Goal: Obtain resource: Obtain resource

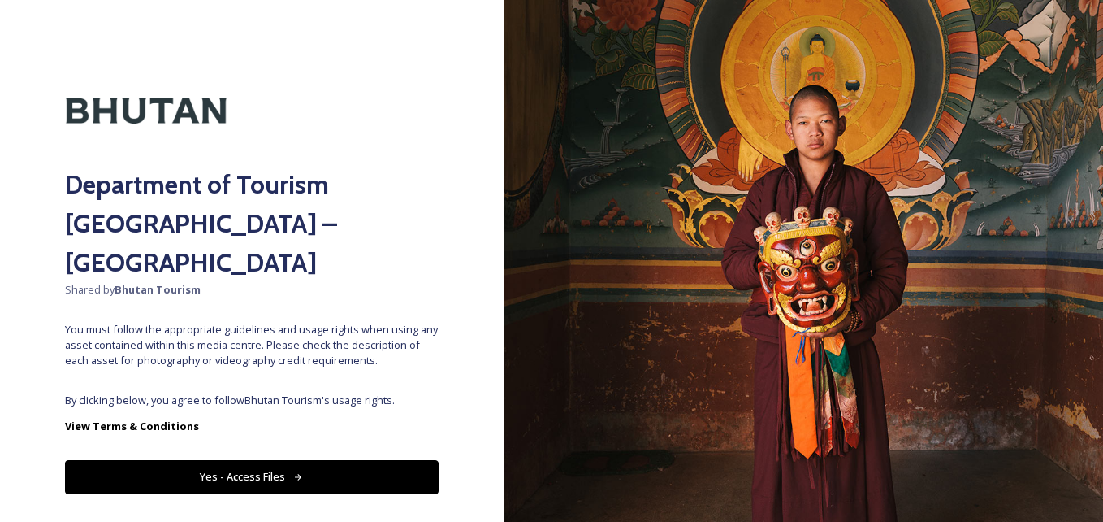
click at [342, 460] on button "Yes - Access Files" at bounding box center [252, 476] width 374 height 33
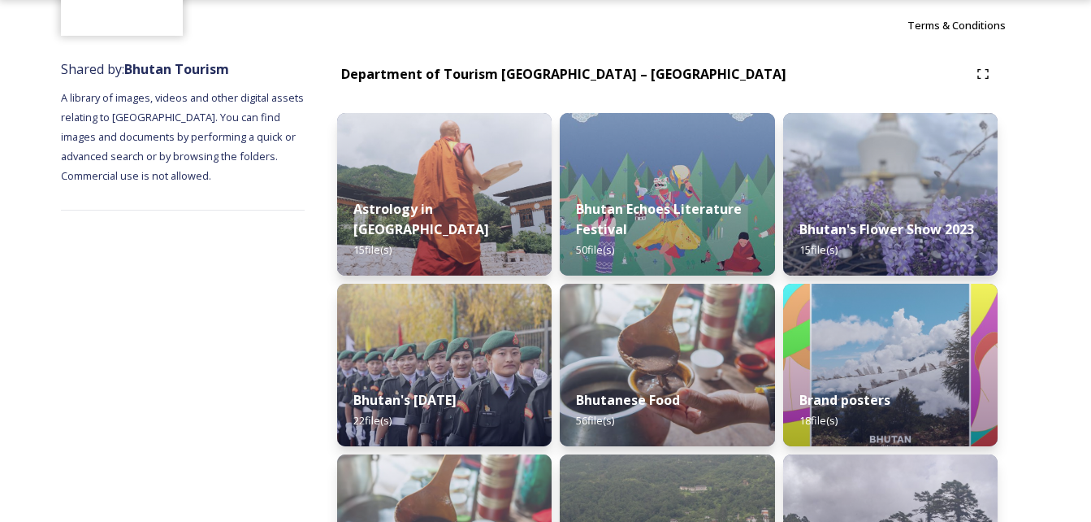
scroll to position [234, 0]
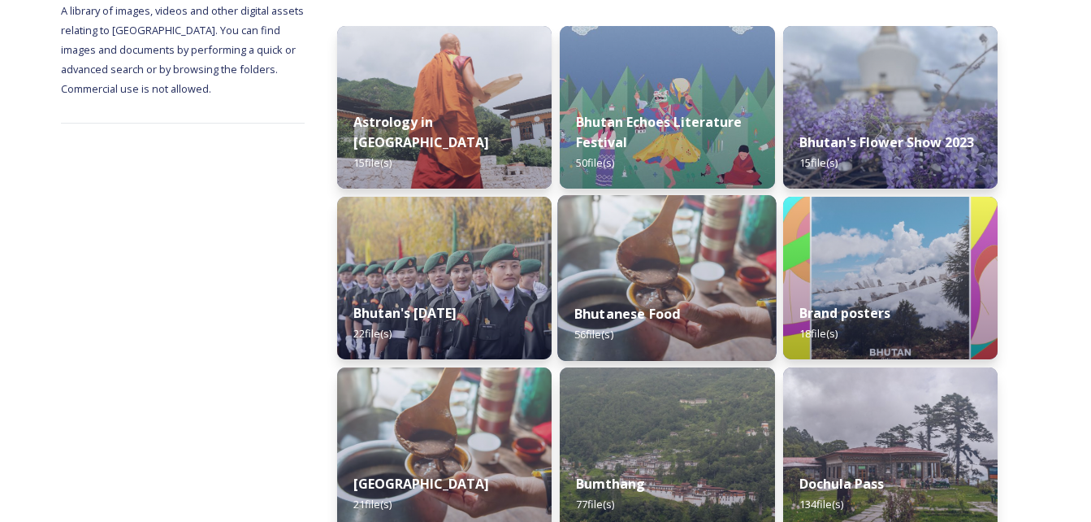
click at [704, 254] on img at bounding box center [667, 278] width 219 height 166
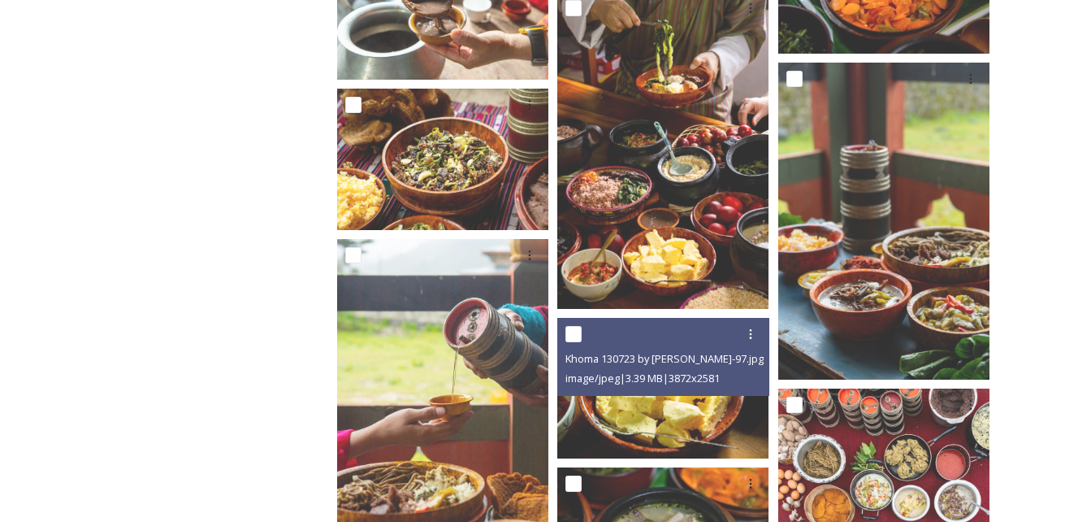
scroll to position [2695, 0]
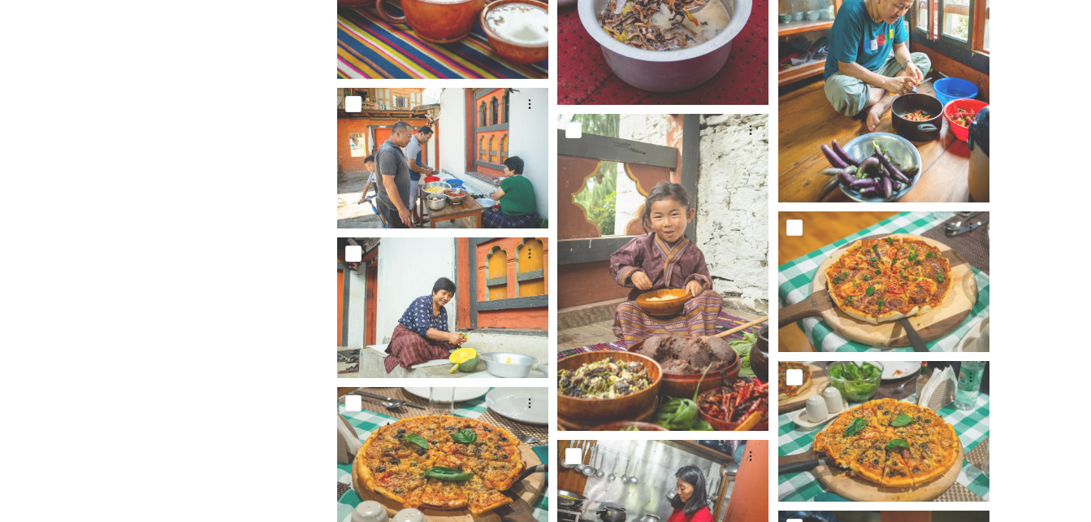
scroll to position [1941, 0]
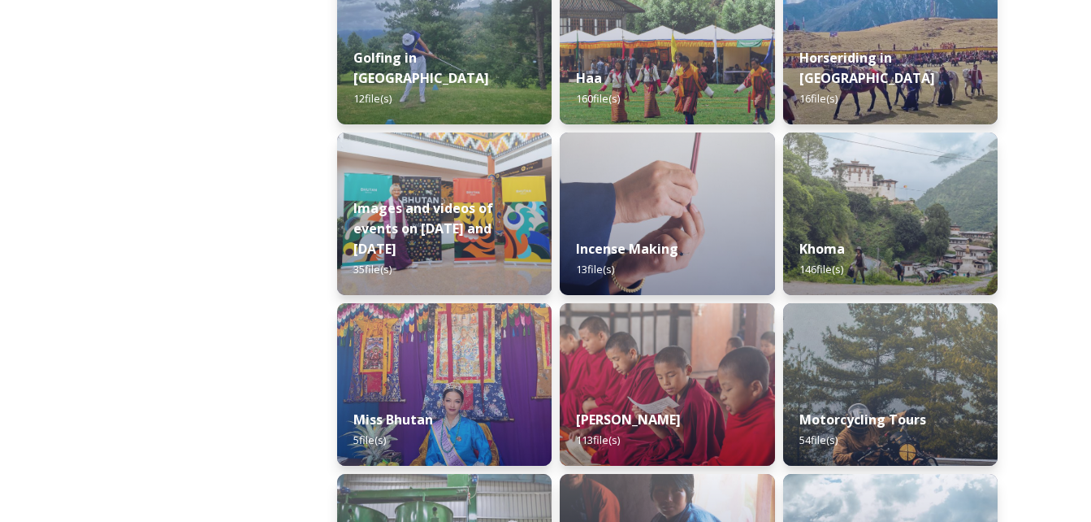
scroll to position [1025, 0]
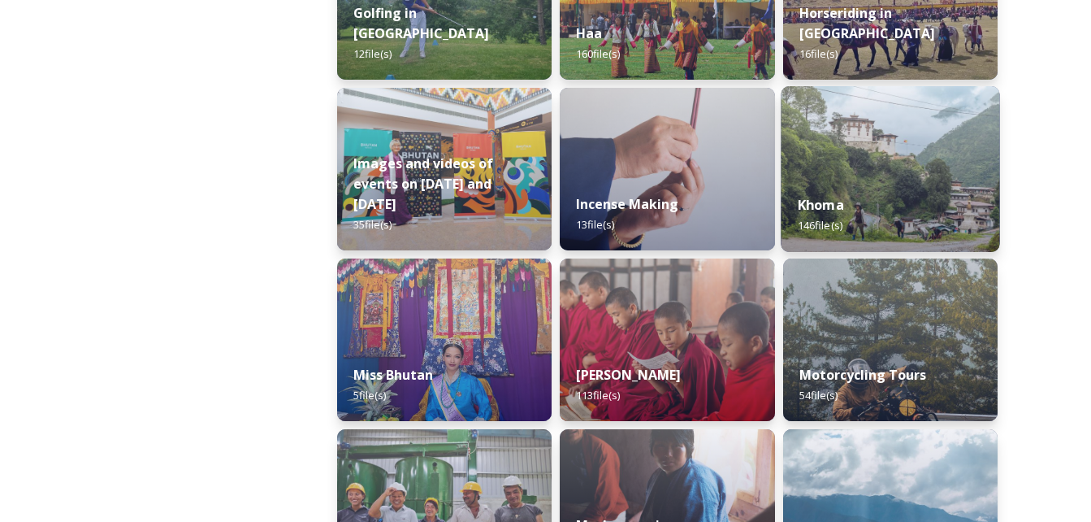
click at [857, 172] on img at bounding box center [890, 169] width 219 height 166
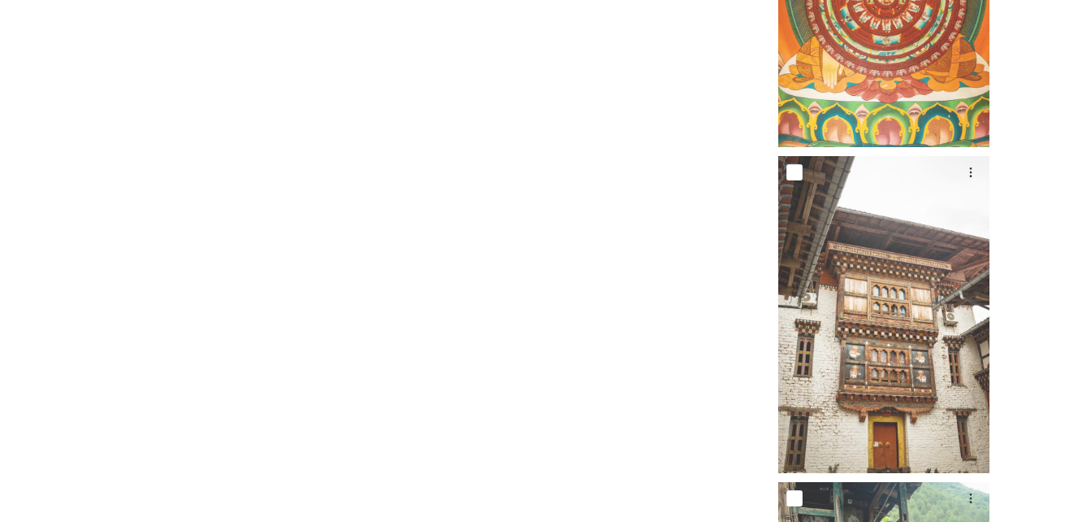
scroll to position [11115, 0]
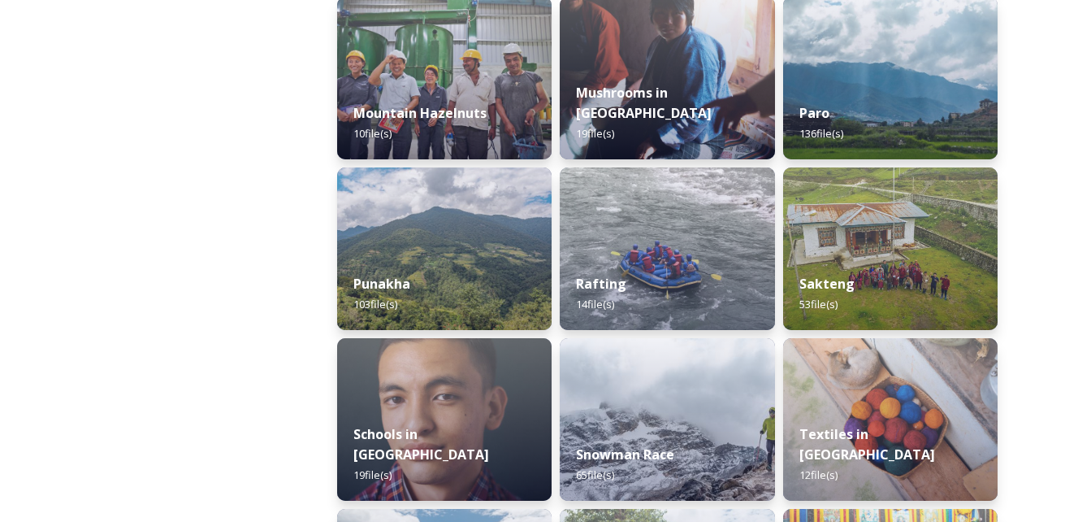
scroll to position [1458, 0]
click at [679, 266] on div "Rafting 14 file(s)" at bounding box center [667, 294] width 219 height 74
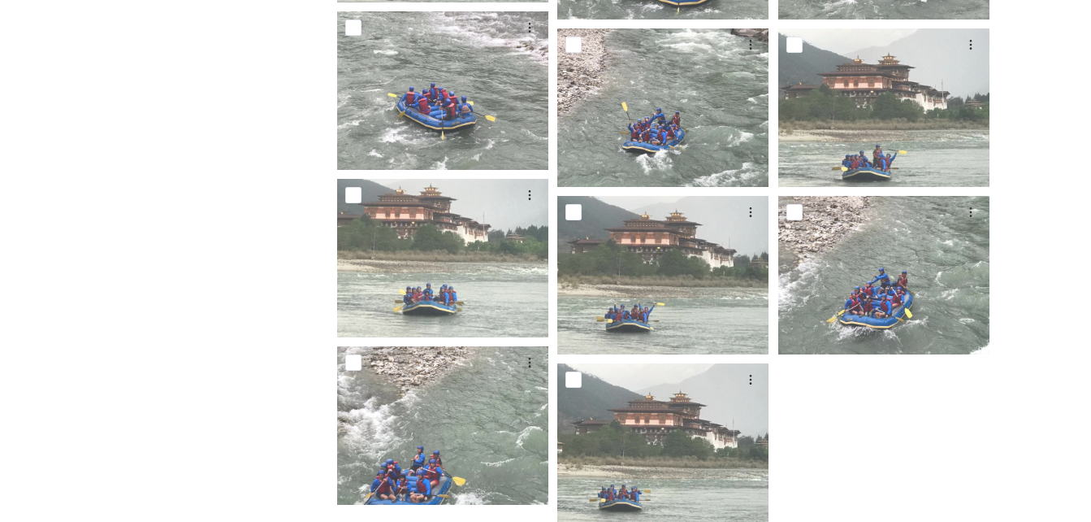
scroll to position [650, 0]
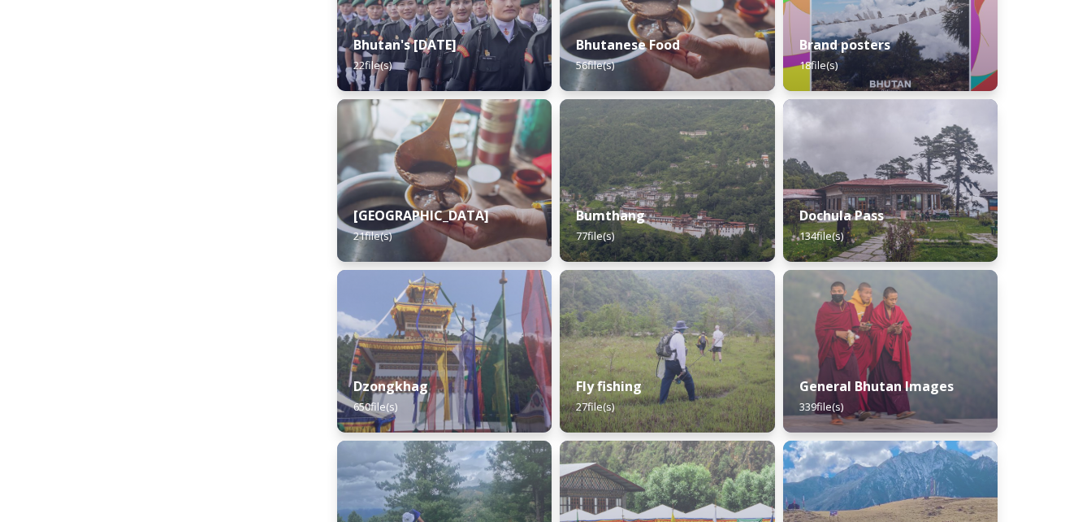
scroll to position [500, 0]
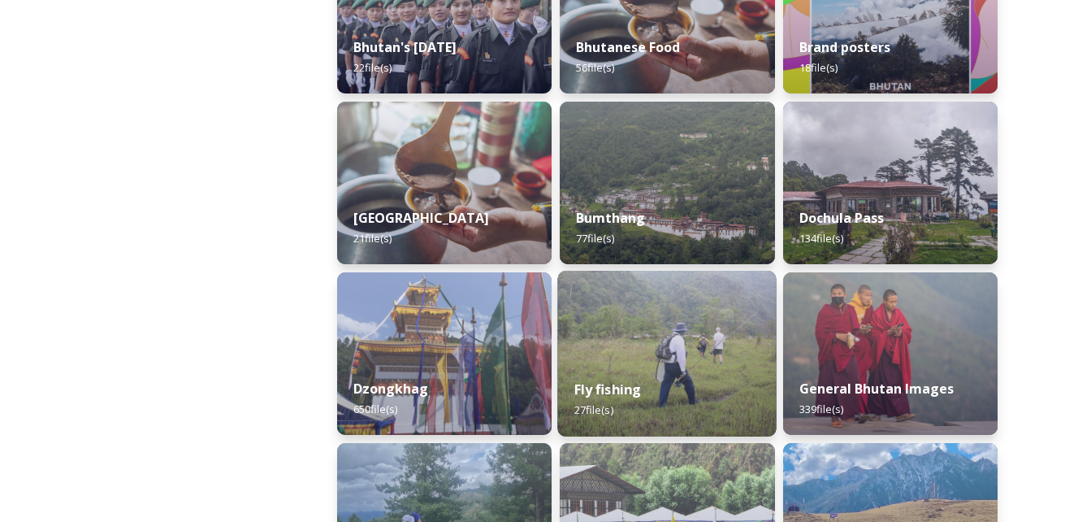
click at [698, 335] on img at bounding box center [667, 354] width 219 height 166
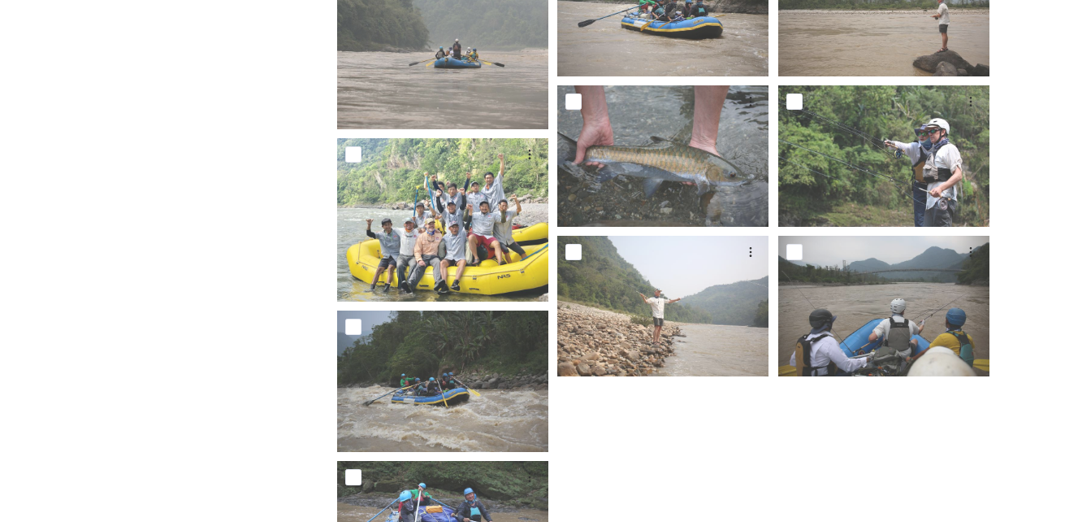
scroll to position [1269, 0]
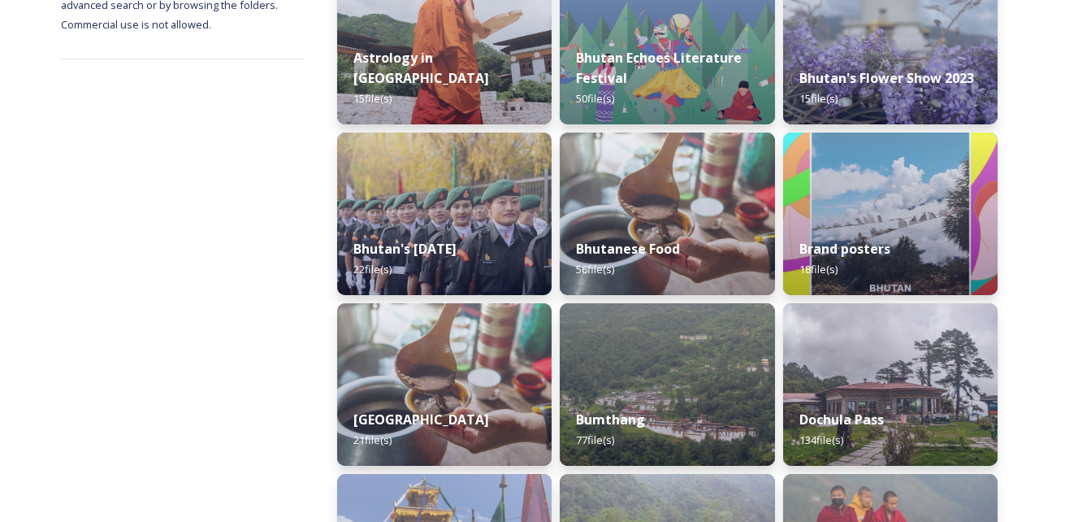
scroll to position [395, 0]
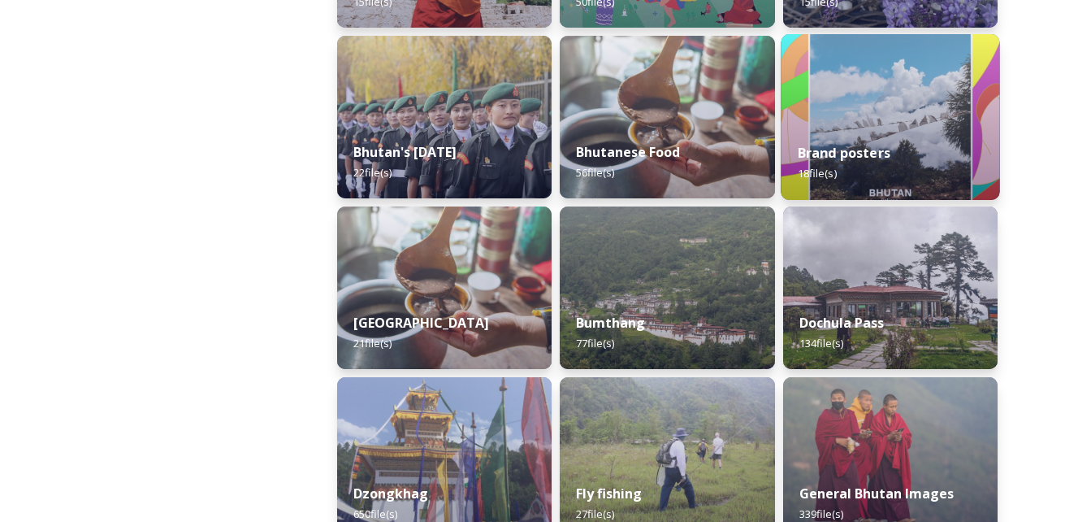
click at [871, 138] on div "Brand posters 18 file(s)" at bounding box center [890, 163] width 219 height 74
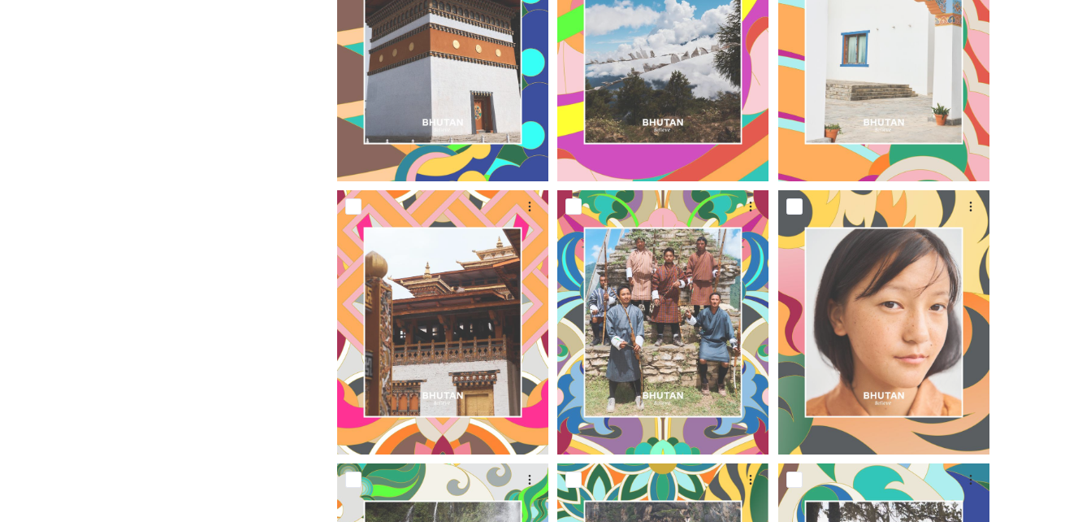
scroll to position [1209, 0]
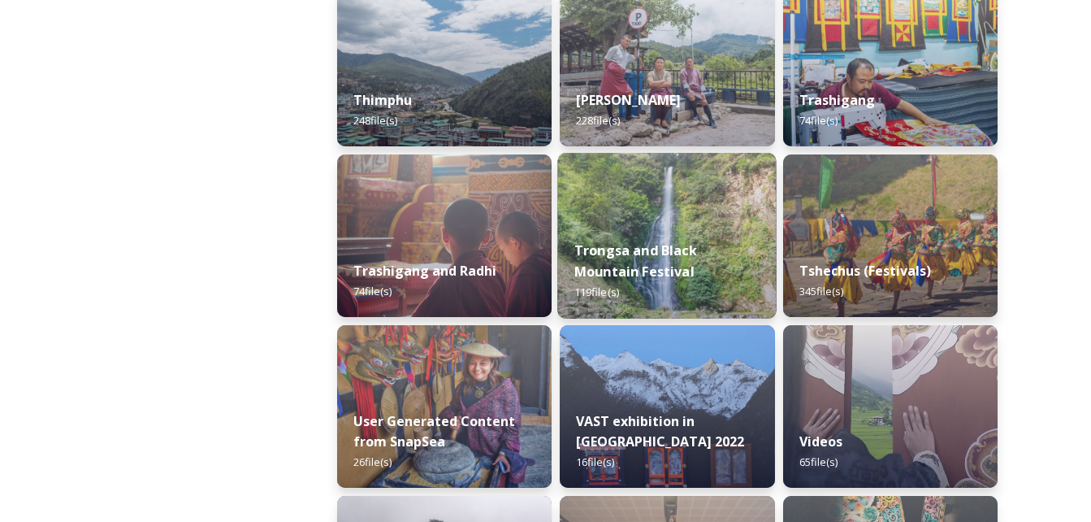
scroll to position [1984, 0]
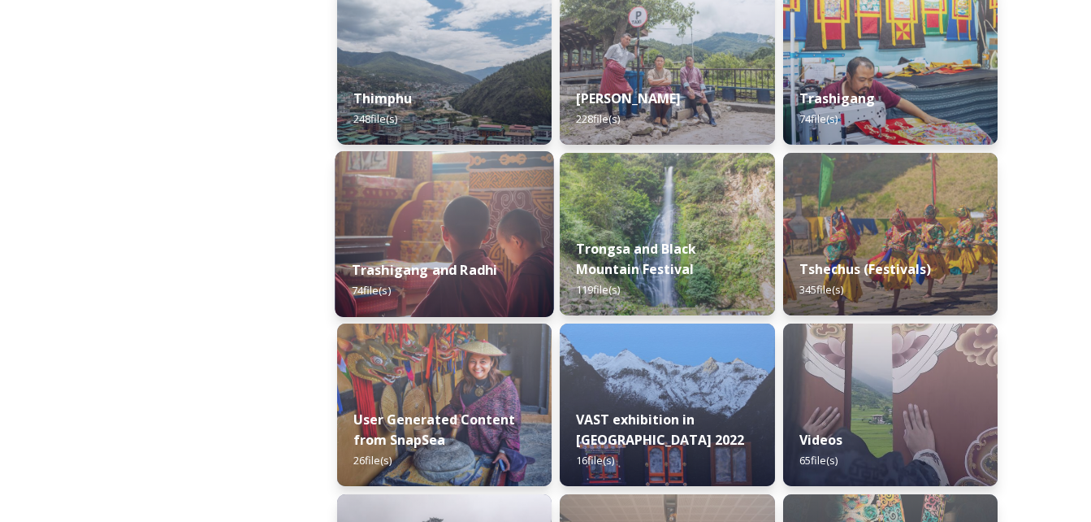
click at [447, 222] on img at bounding box center [444, 234] width 219 height 166
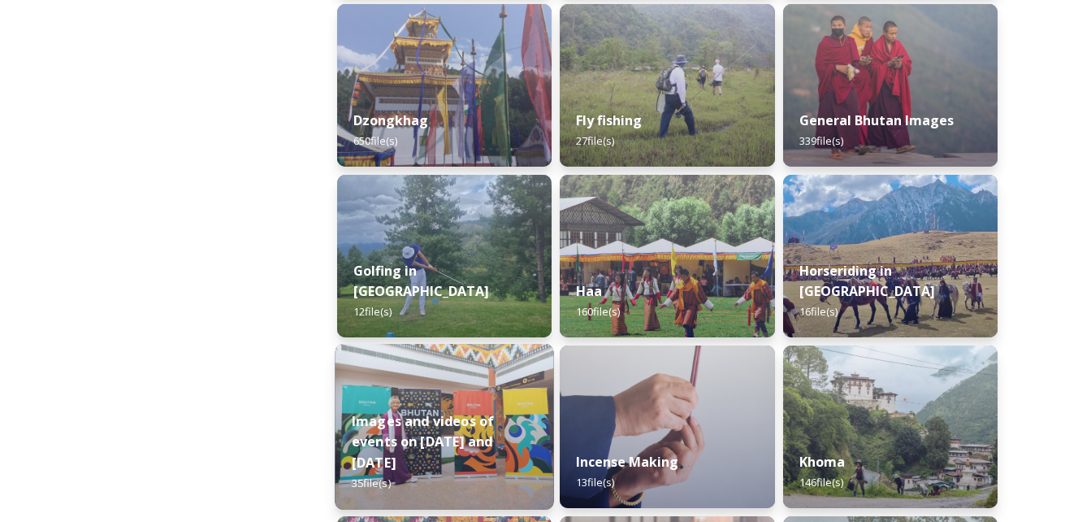
scroll to position [767, 0]
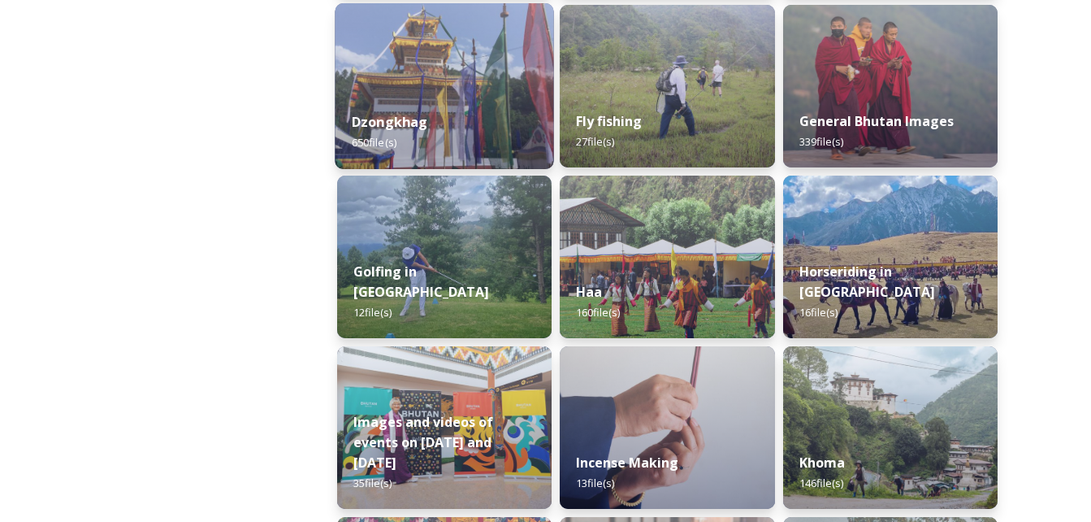
click at [478, 131] on div "Dzongkhag 650 file(s)" at bounding box center [444, 132] width 219 height 74
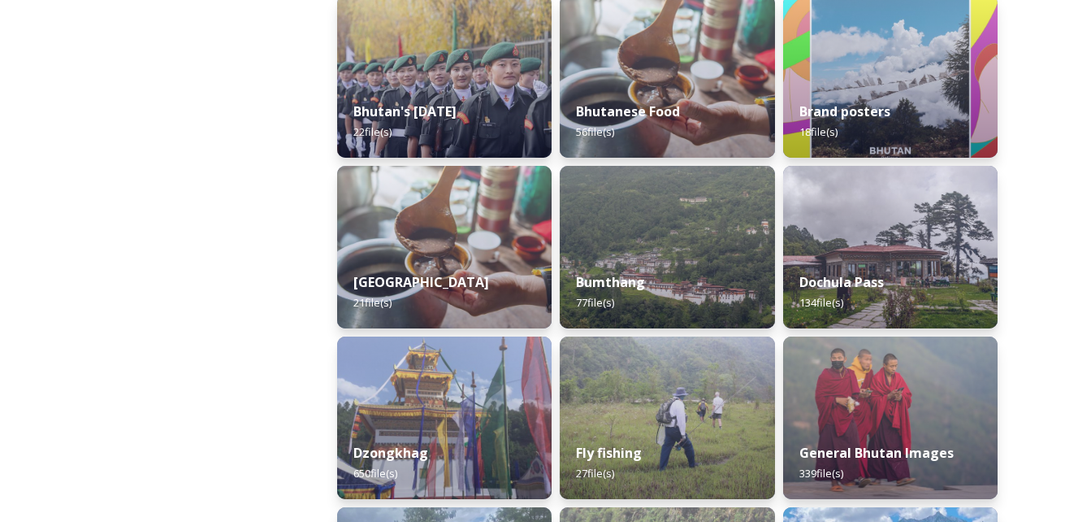
scroll to position [454, 0]
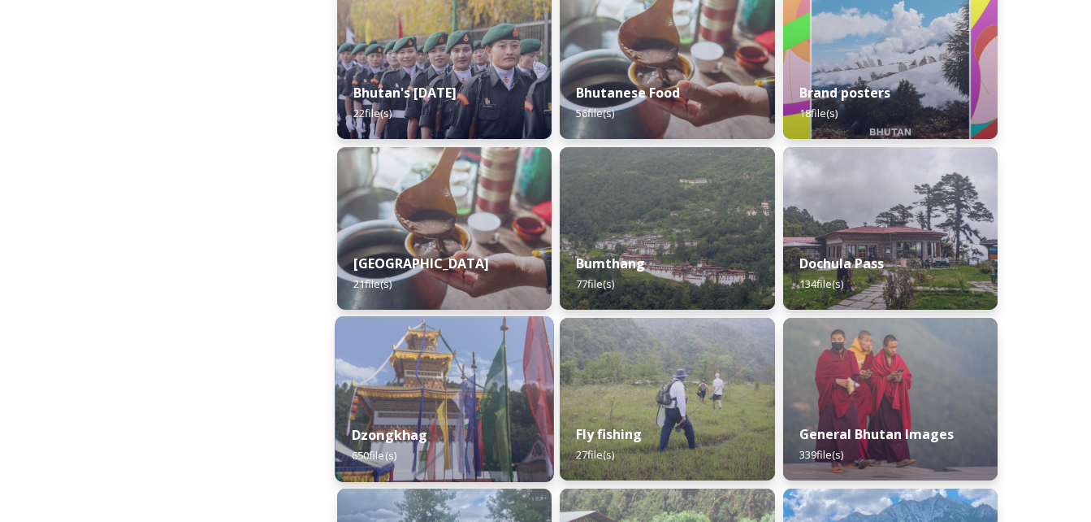
click at [410, 358] on img at bounding box center [444, 399] width 219 height 166
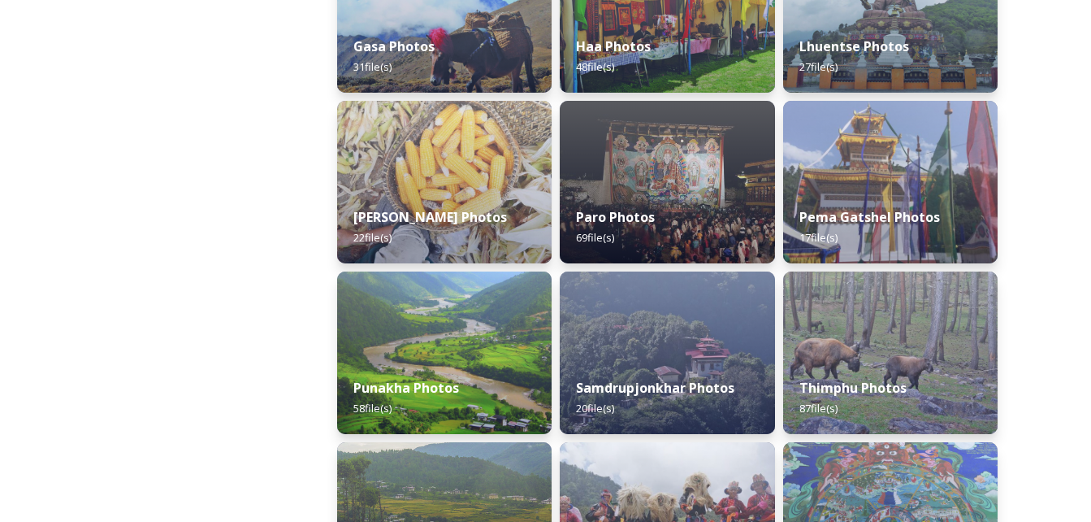
scroll to position [500, 0]
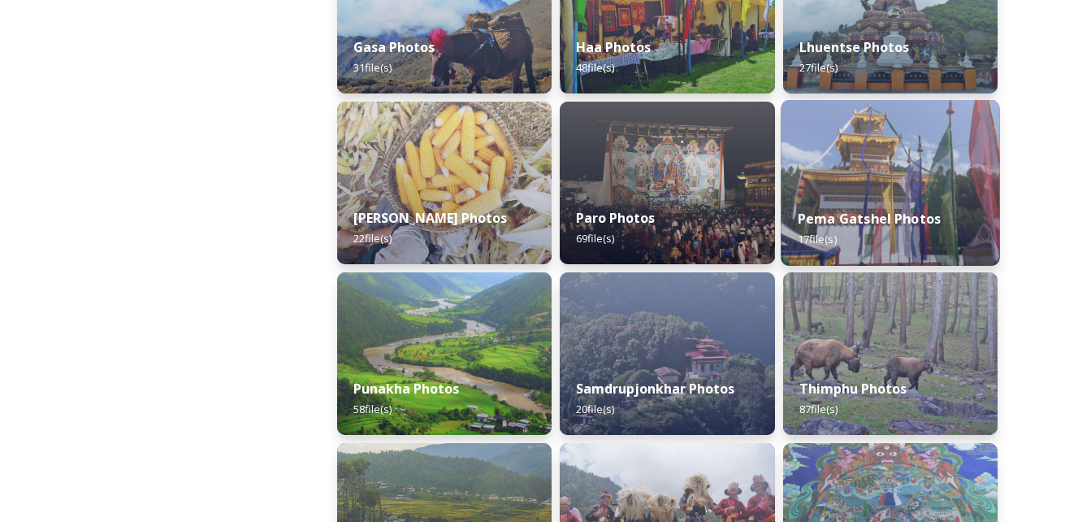
click at [911, 175] on img at bounding box center [890, 183] width 219 height 166
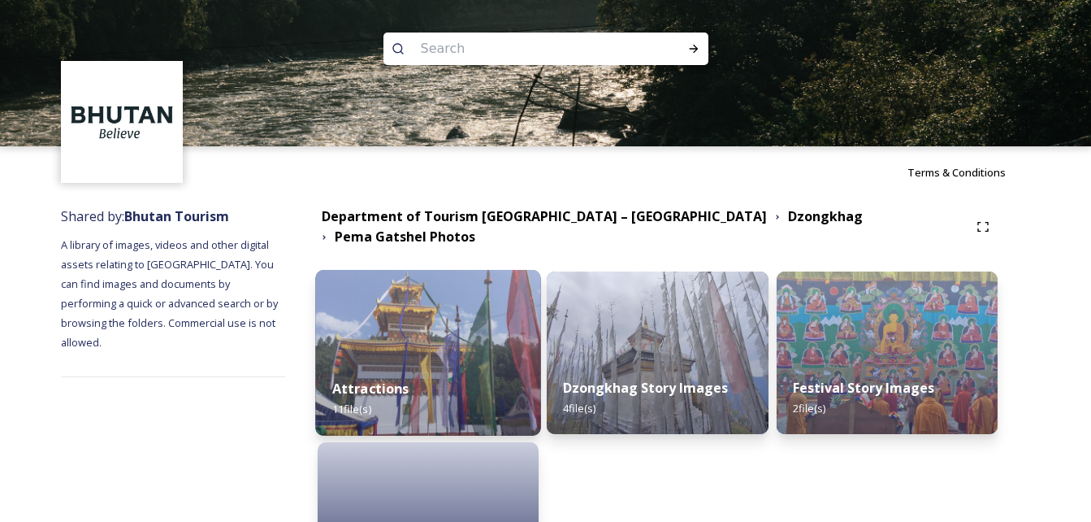
scroll to position [147, 0]
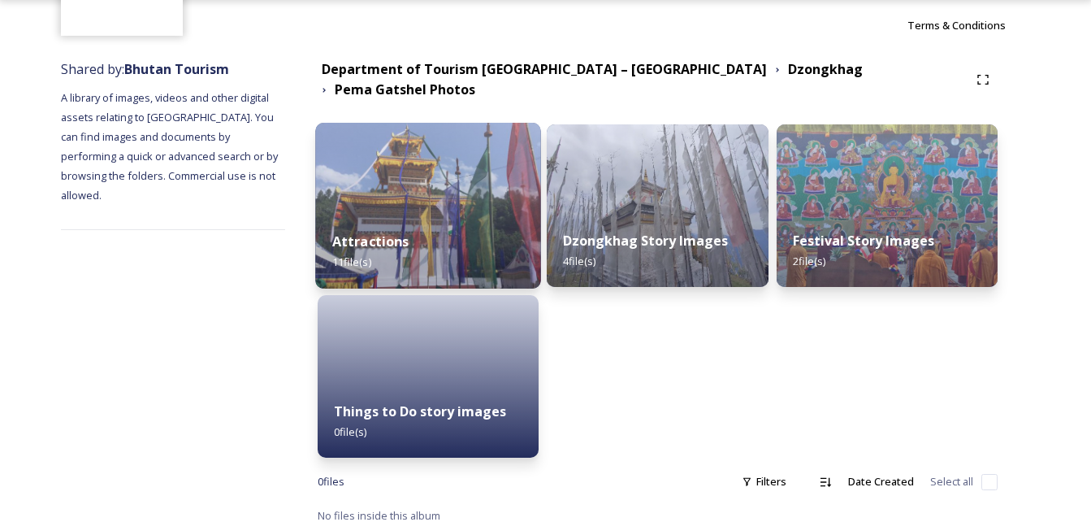
click at [475, 180] on img at bounding box center [428, 206] width 226 height 166
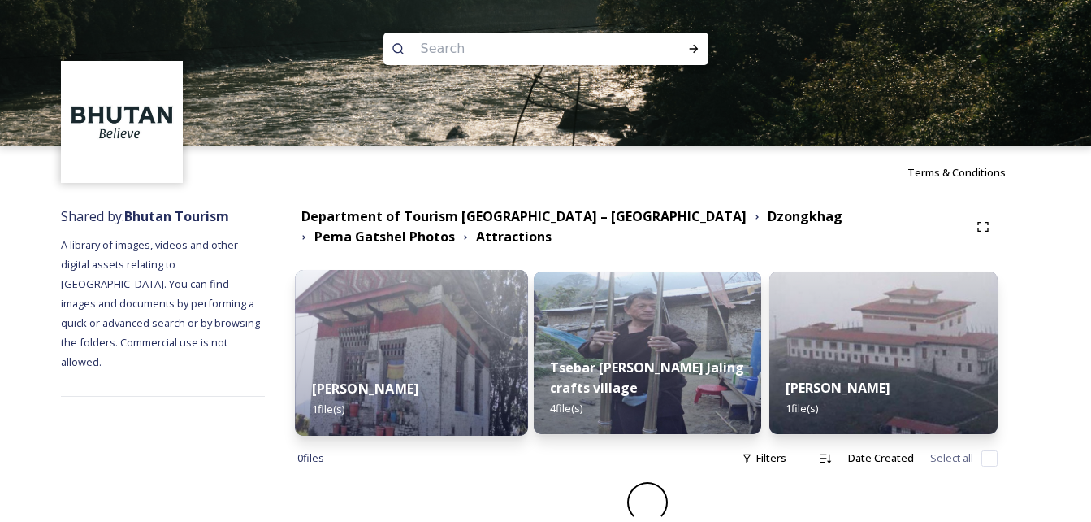
scroll to position [7, 0]
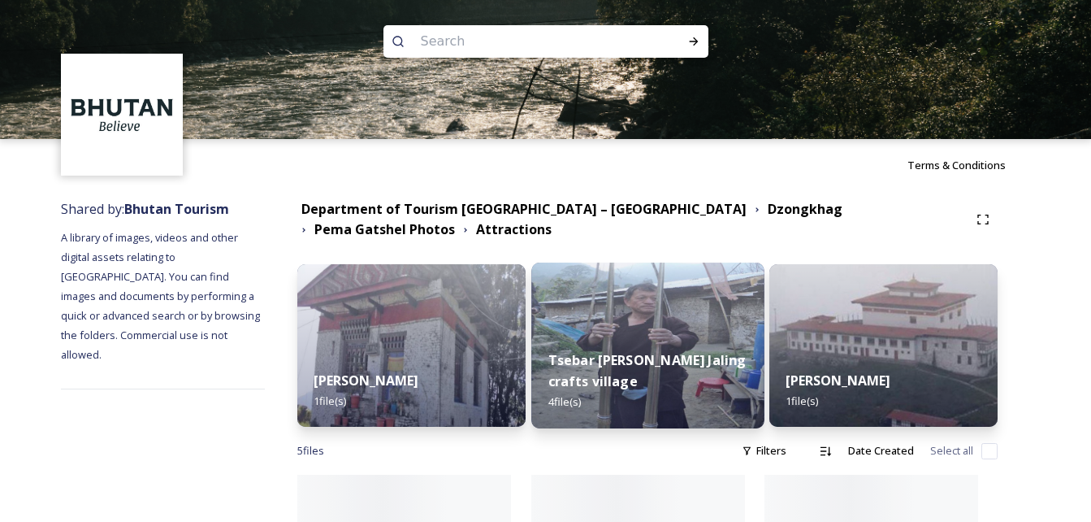
click at [666, 337] on div "Tsebar [PERSON_NAME] Jaling crafts village 4 file(s)" at bounding box center [647, 381] width 232 height 94
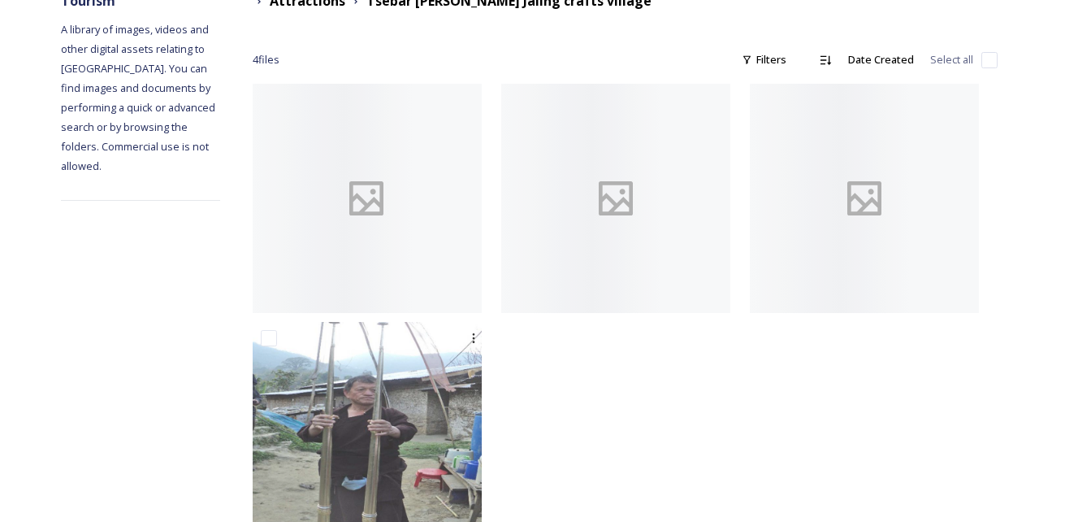
scroll to position [299, 0]
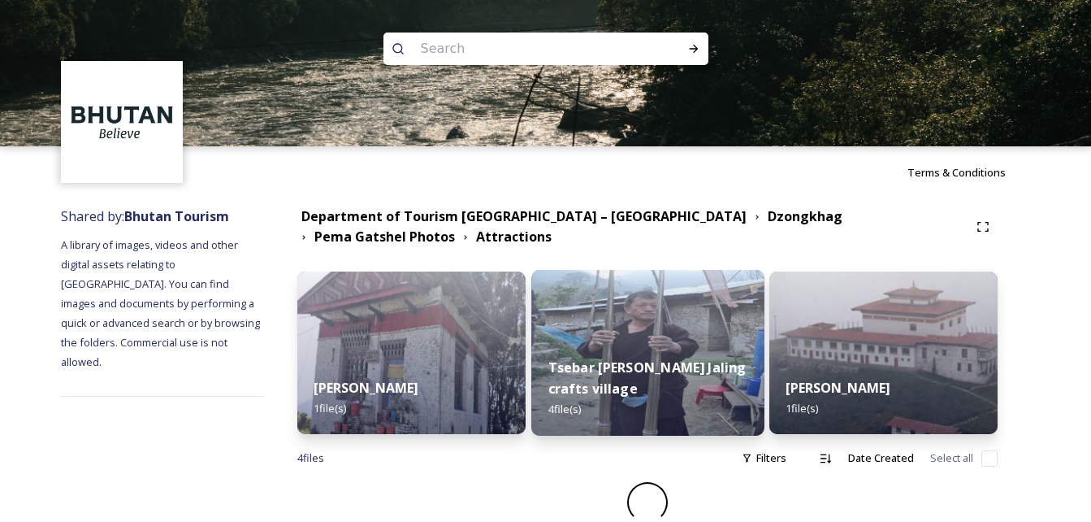
scroll to position [6, 0]
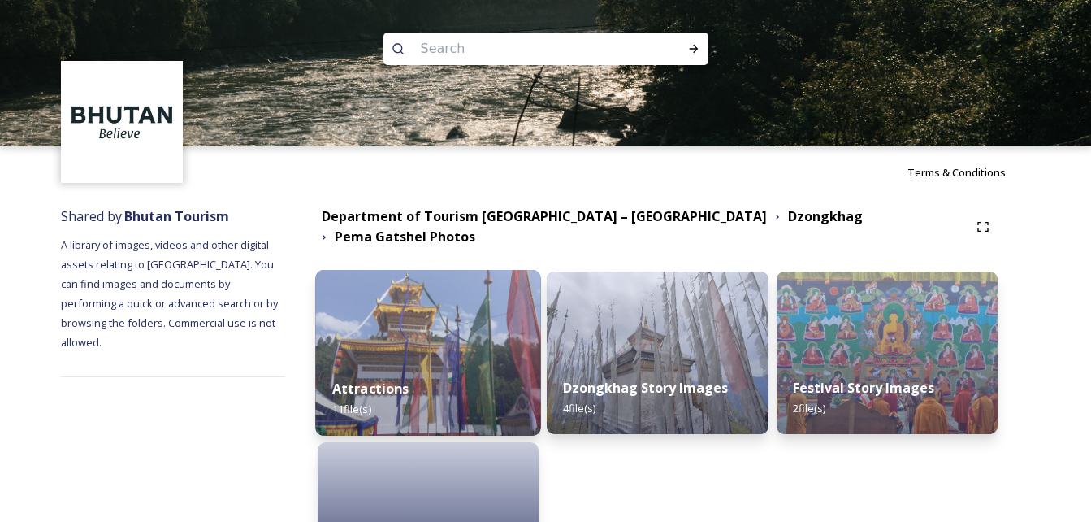
scroll to position [147, 0]
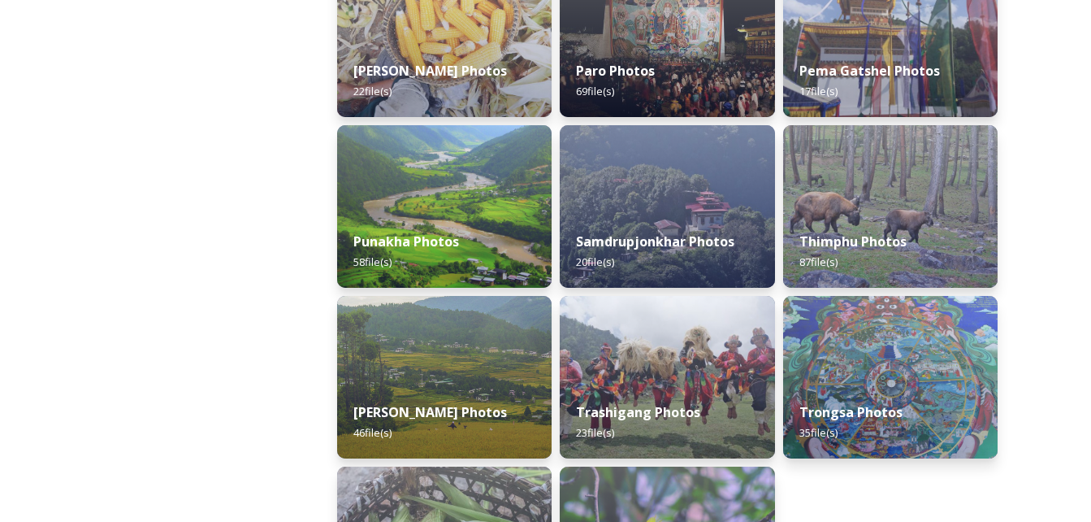
scroll to position [643, 0]
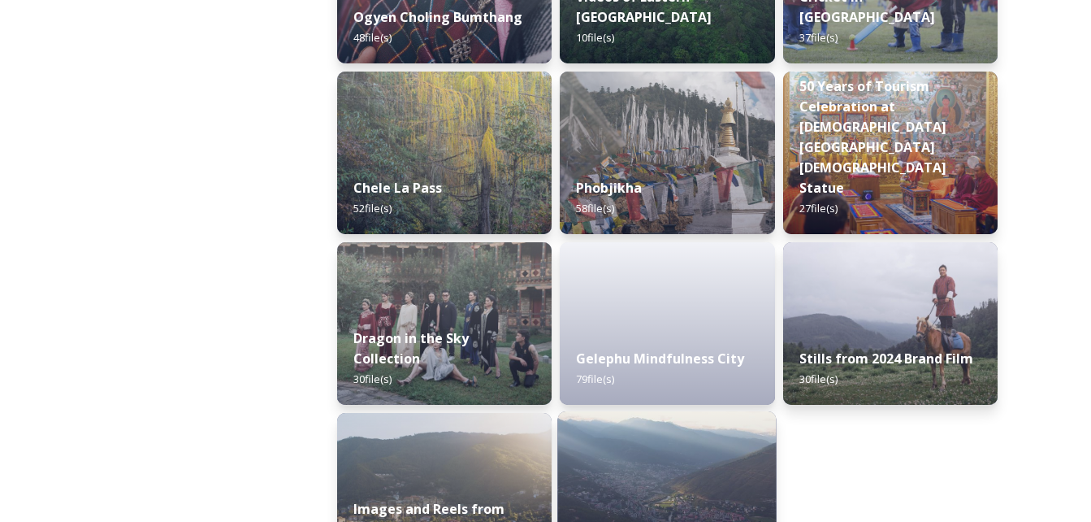
scroll to position [2817, 0]
